Goal: Task Accomplishment & Management: Manage account settings

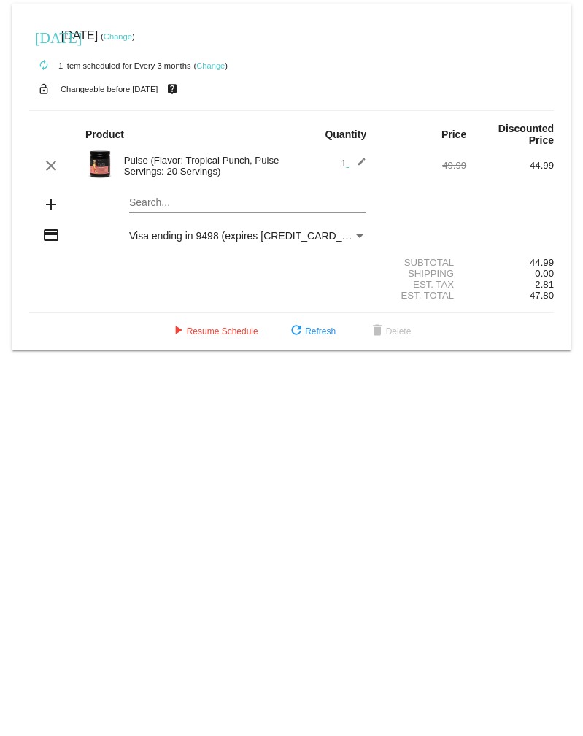
click at [364, 164] on mat-icon "edit" at bounding box center [358, 166] width 18 height 18
